Goal: Navigation & Orientation: Find specific page/section

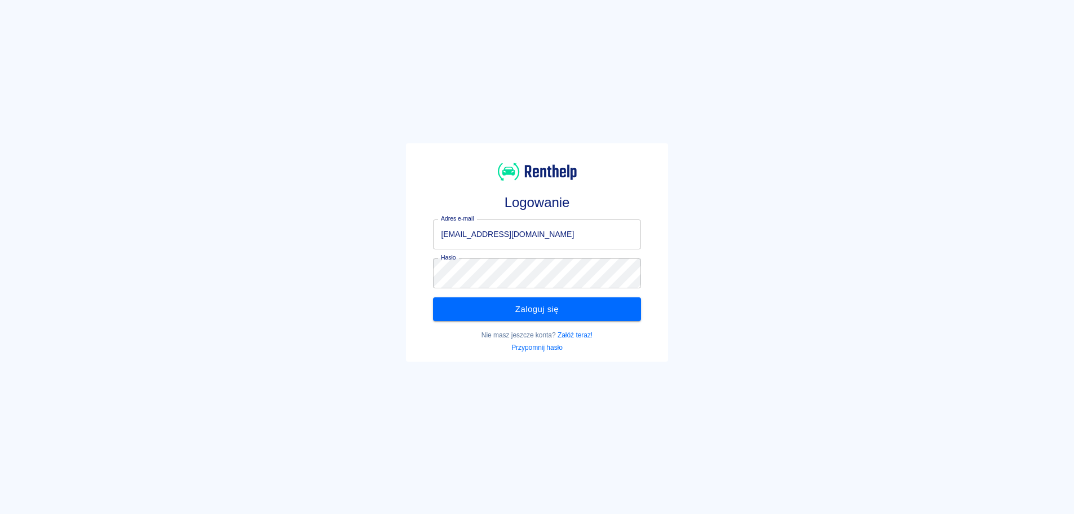
click at [512, 303] on button "Zaloguj się" at bounding box center [537, 309] width 208 height 24
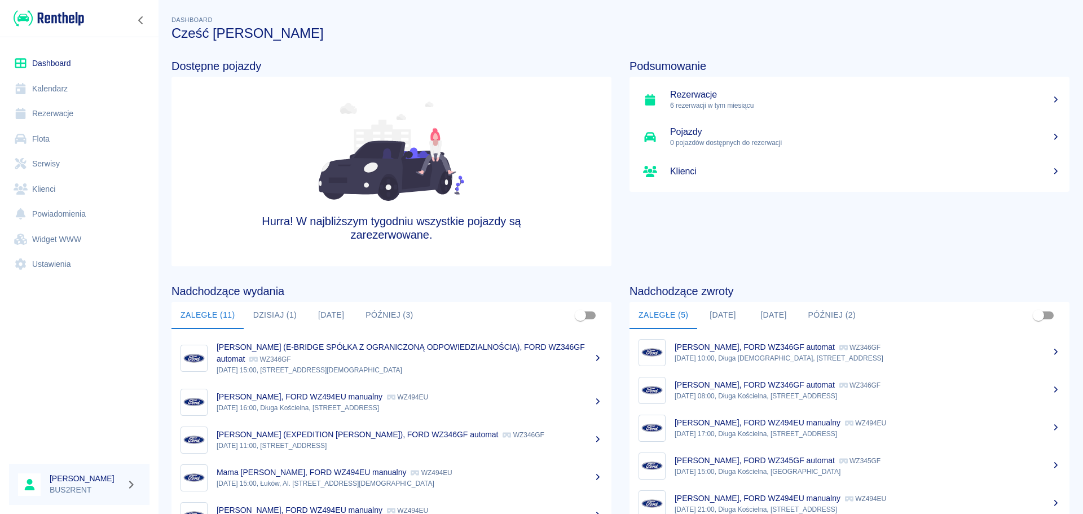
click at [52, 115] on link "Rezerwacje" at bounding box center [79, 113] width 140 height 25
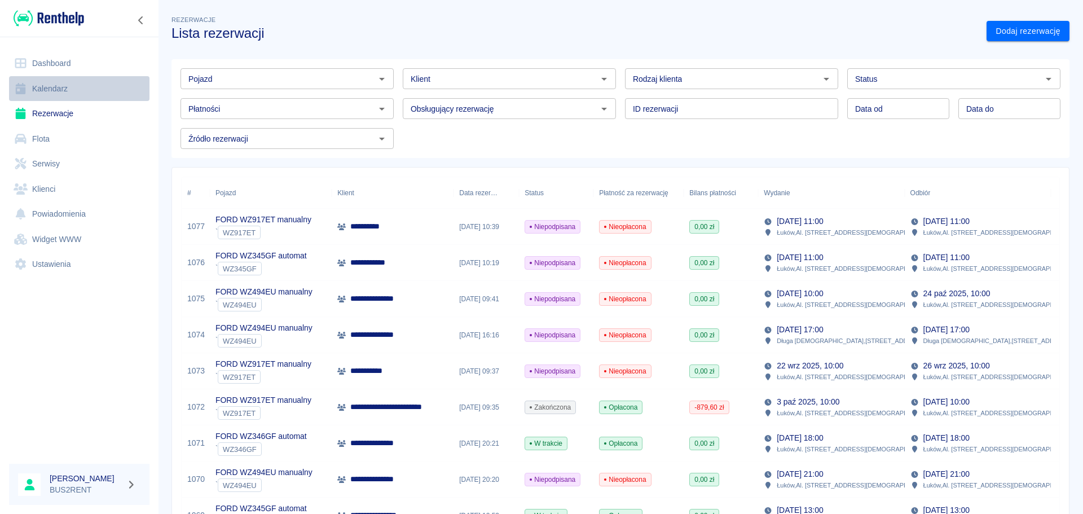
click at [56, 87] on link "Kalendarz" at bounding box center [79, 88] width 140 height 25
